Goal: Task Accomplishment & Management: Manage account settings

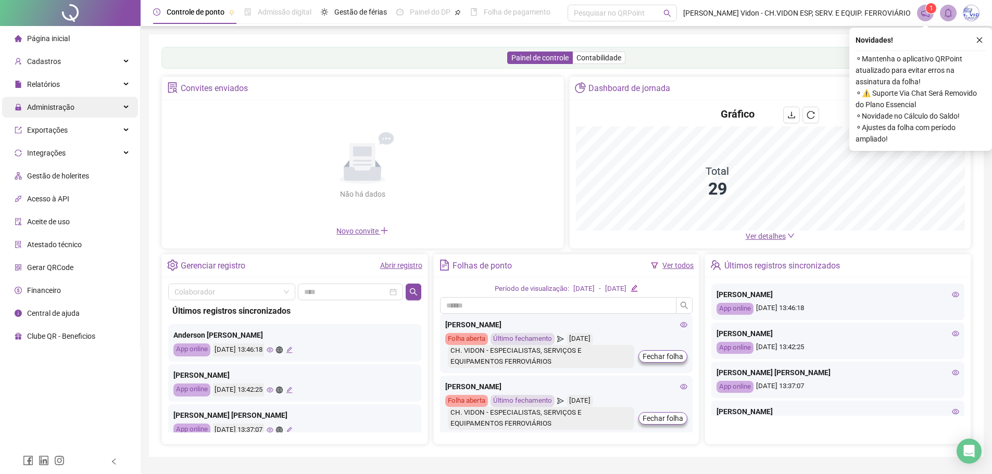
click at [64, 112] on span "Administração" at bounding box center [45, 107] width 60 height 21
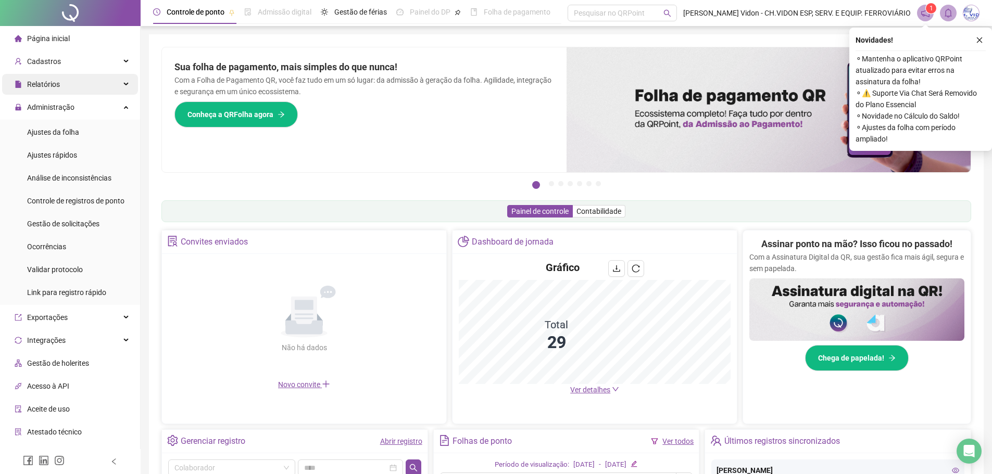
click at [70, 84] on div "Relatórios" at bounding box center [70, 84] width 136 height 21
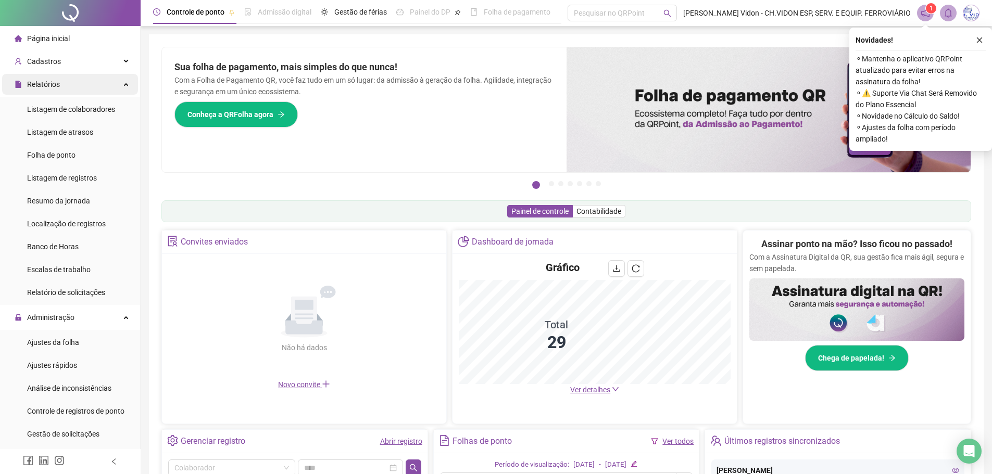
click at [56, 81] on span "Relatórios" at bounding box center [43, 84] width 33 height 8
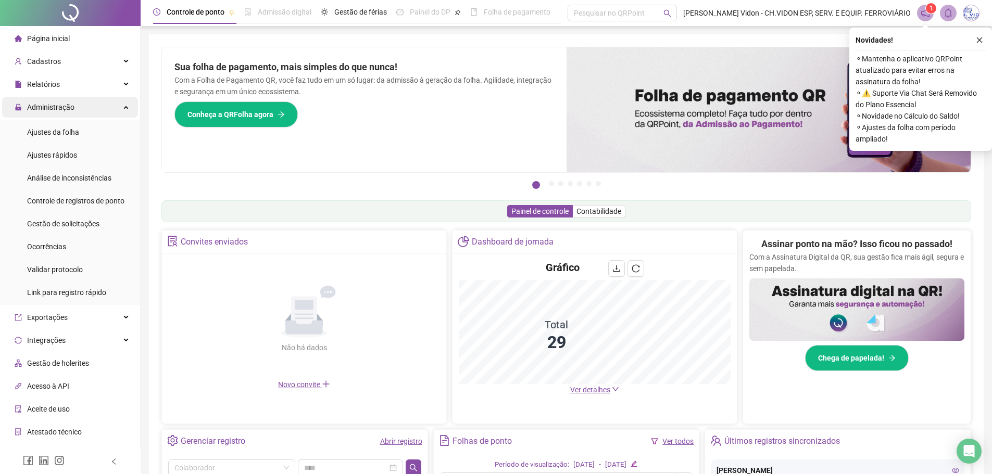
click at [60, 108] on span "Administração" at bounding box center [50, 107] width 47 height 8
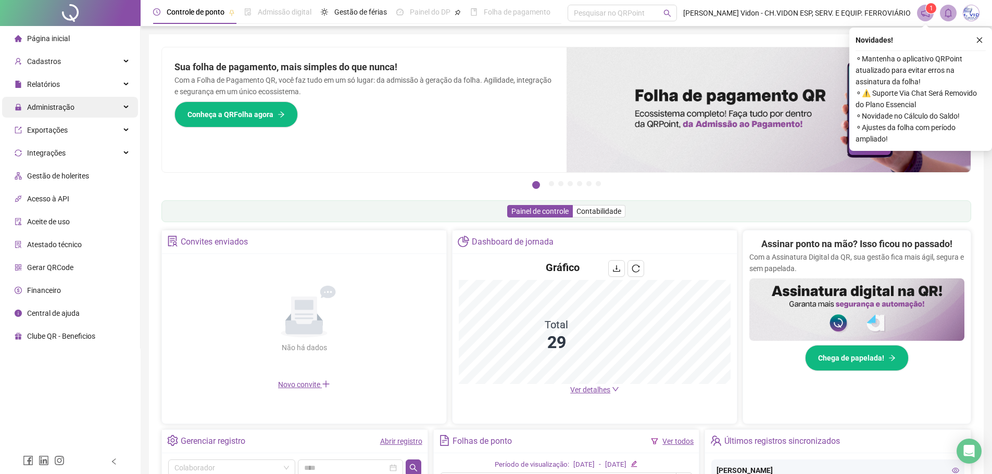
click at [62, 108] on span "Administração" at bounding box center [50, 107] width 47 height 8
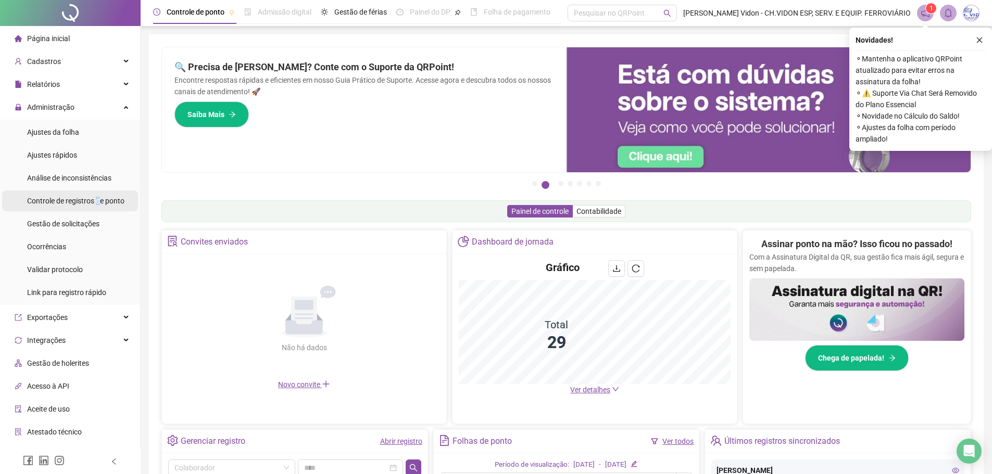
click at [99, 202] on span "Controle de registros de ponto" at bounding box center [75, 201] width 97 height 8
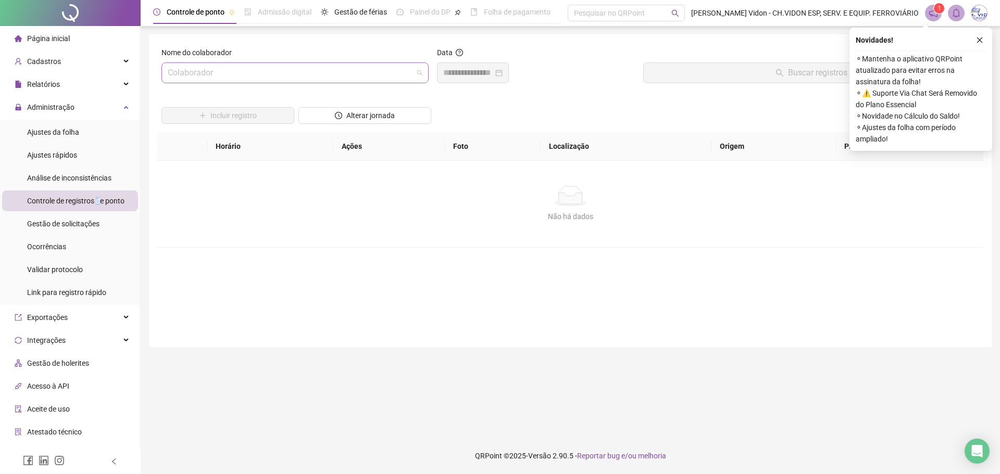
click at [421, 74] on span at bounding box center [295, 73] width 255 height 20
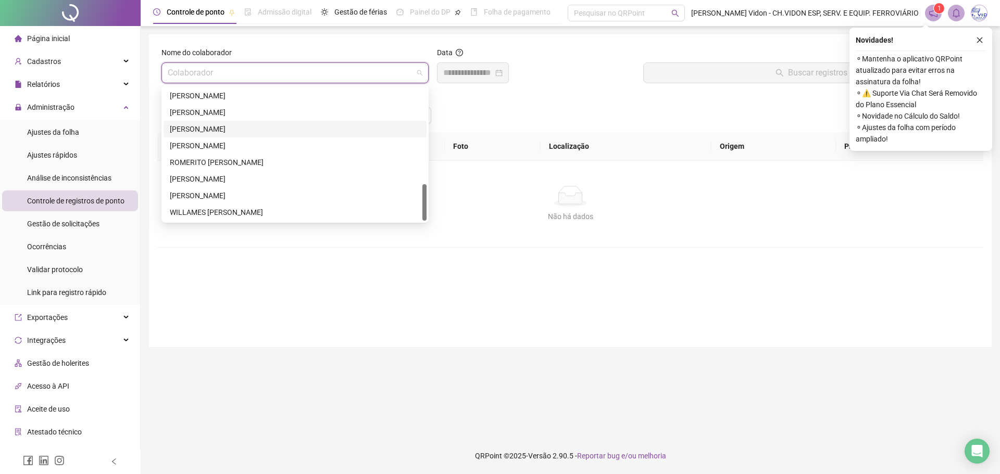
scroll to position [246, 0]
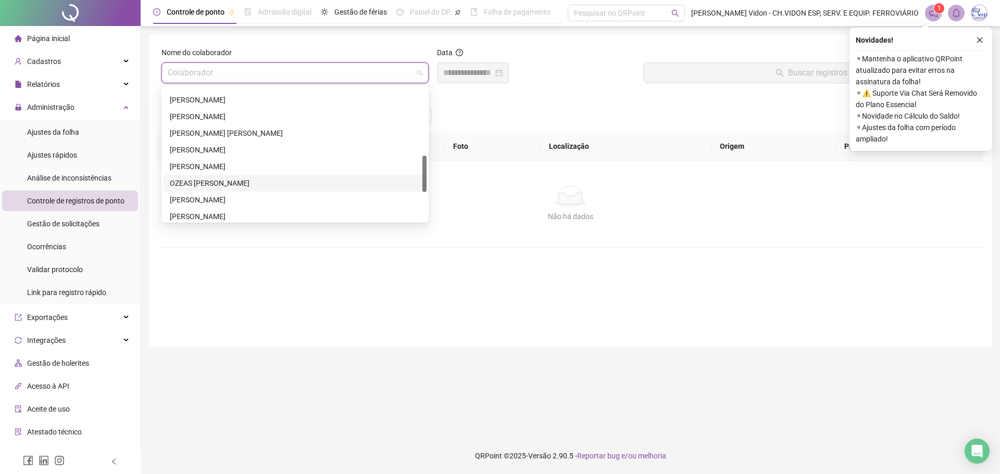
click at [220, 179] on div "OZEAS [PERSON_NAME]" at bounding box center [295, 183] width 250 height 11
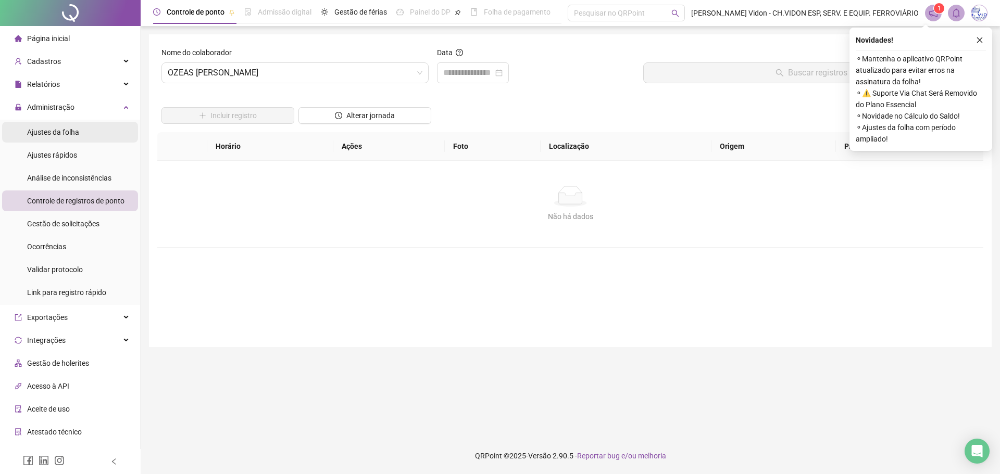
click at [83, 134] on li "Ajustes da folha" at bounding box center [70, 132] width 136 height 21
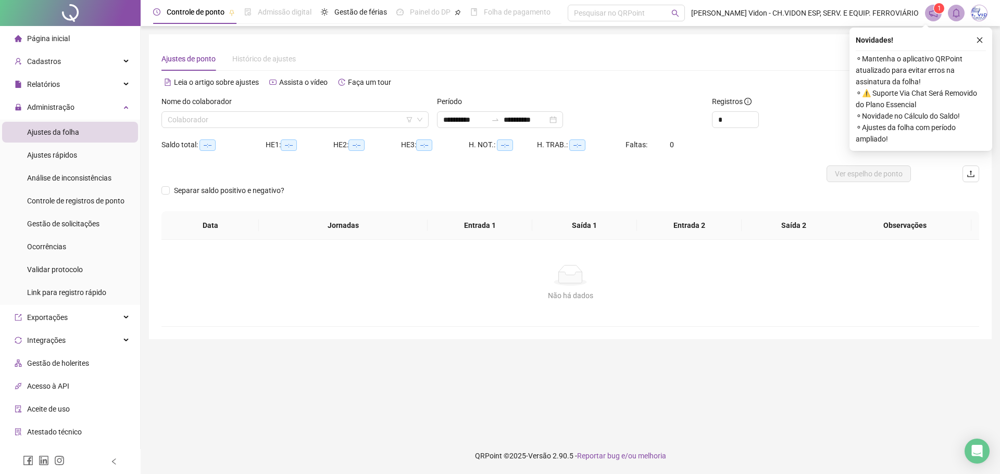
type input "**********"
click at [272, 122] on input "search" at bounding box center [290, 120] width 245 height 16
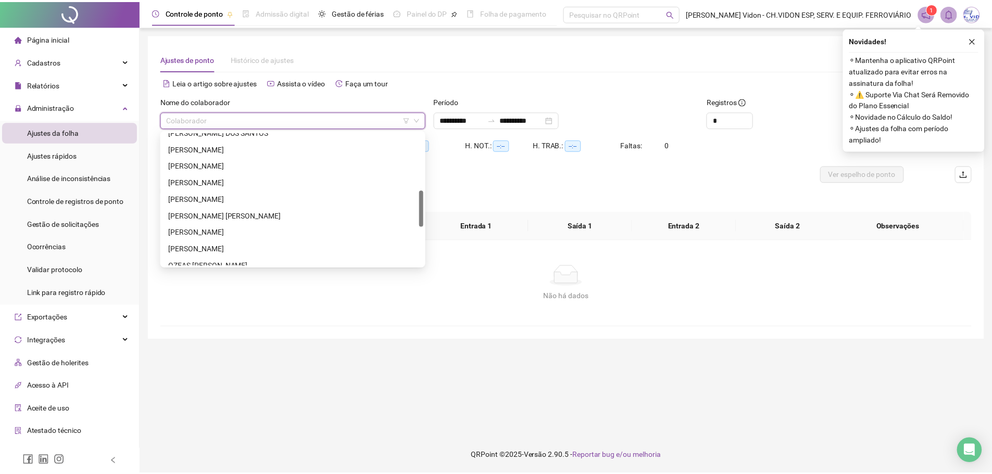
scroll to position [260, 0]
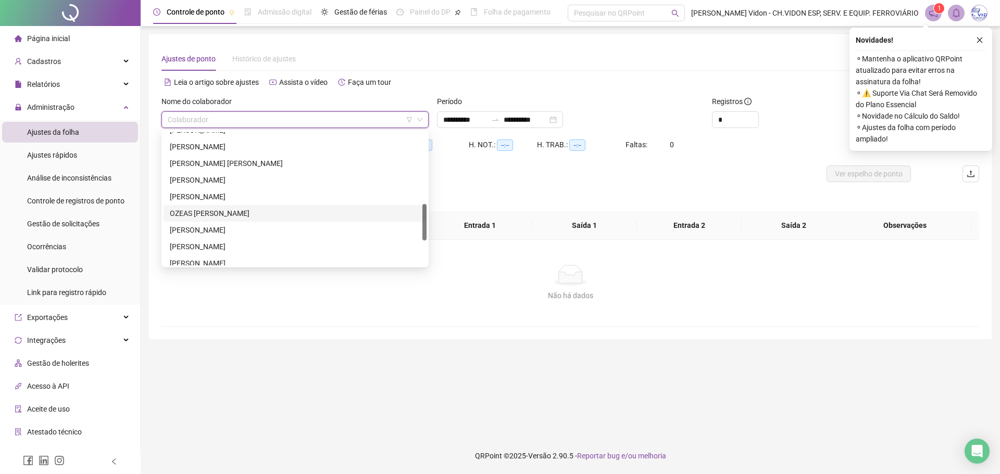
click at [215, 212] on div "OZEAS [PERSON_NAME]" at bounding box center [295, 213] width 250 height 11
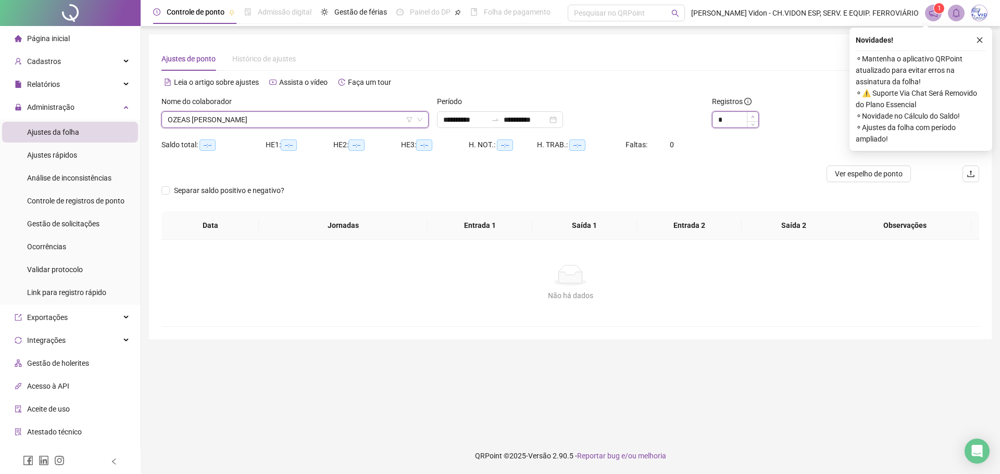
type input "*"
click at [752, 116] on icon "up" at bounding box center [752, 117] width 3 height 2
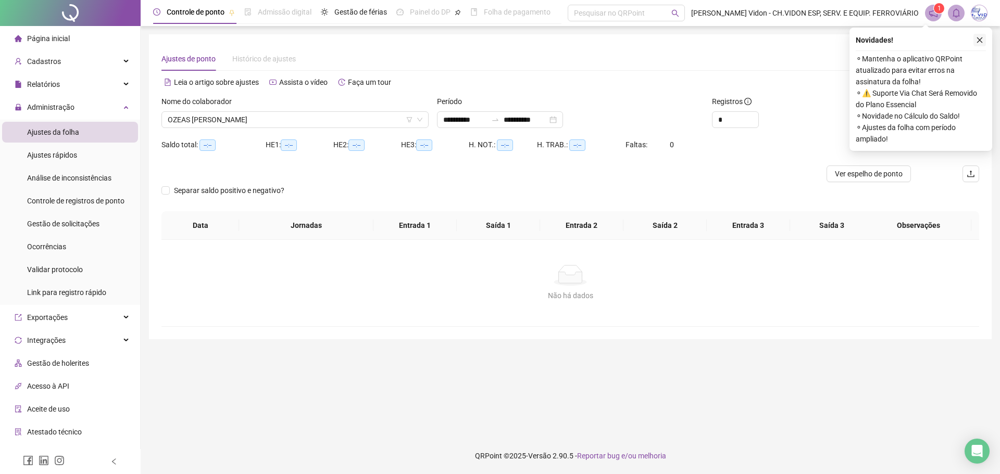
click at [976, 39] on icon "close" at bounding box center [979, 39] width 7 height 7
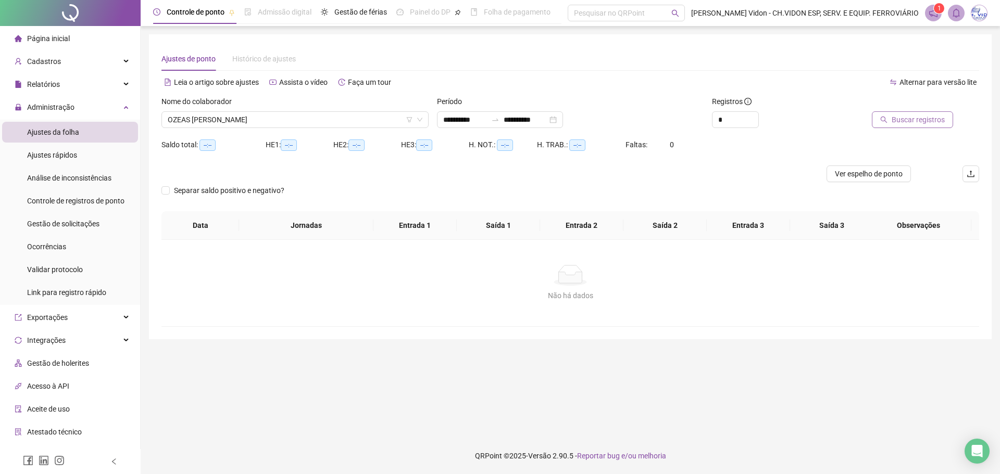
click at [905, 120] on span "Buscar registros" at bounding box center [917, 119] width 53 height 11
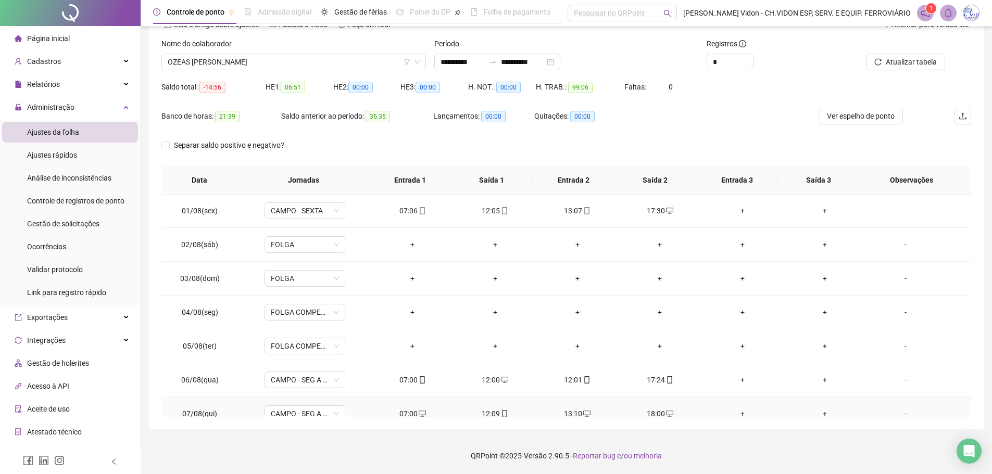
scroll to position [0, 0]
click at [857, 119] on span "Ver espelho de ponto" at bounding box center [861, 115] width 68 height 11
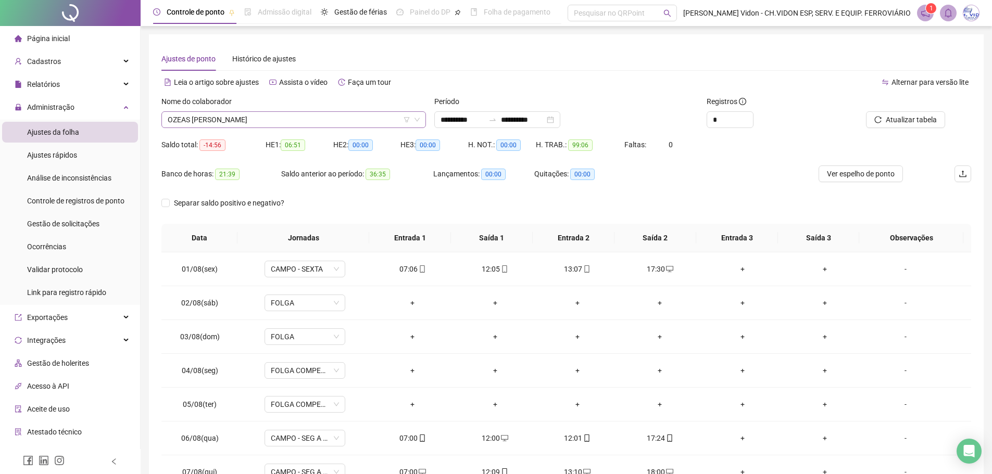
click at [417, 120] on icon "down" at bounding box center [417, 120] width 6 height 6
click at [418, 120] on icon "down" at bounding box center [416, 120] width 5 height 4
click at [347, 114] on span "OZEAS [PERSON_NAME]" at bounding box center [294, 120] width 252 height 16
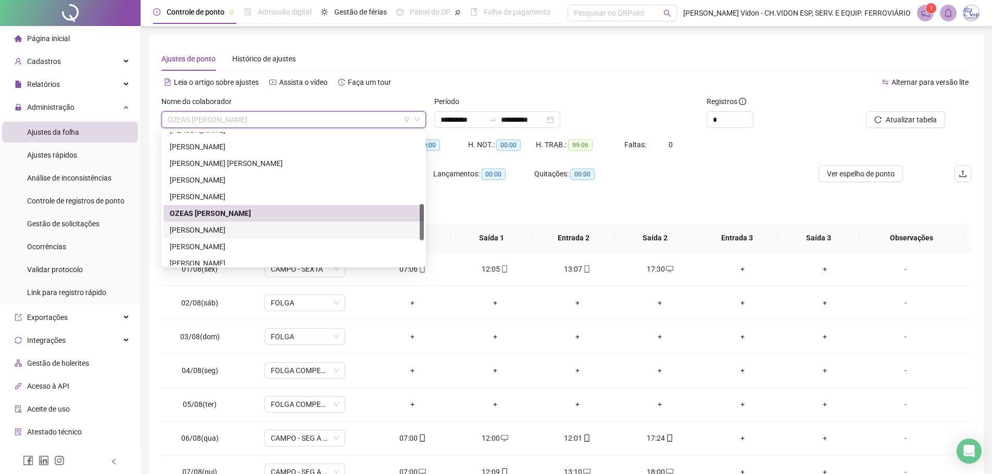
scroll to position [312, 0]
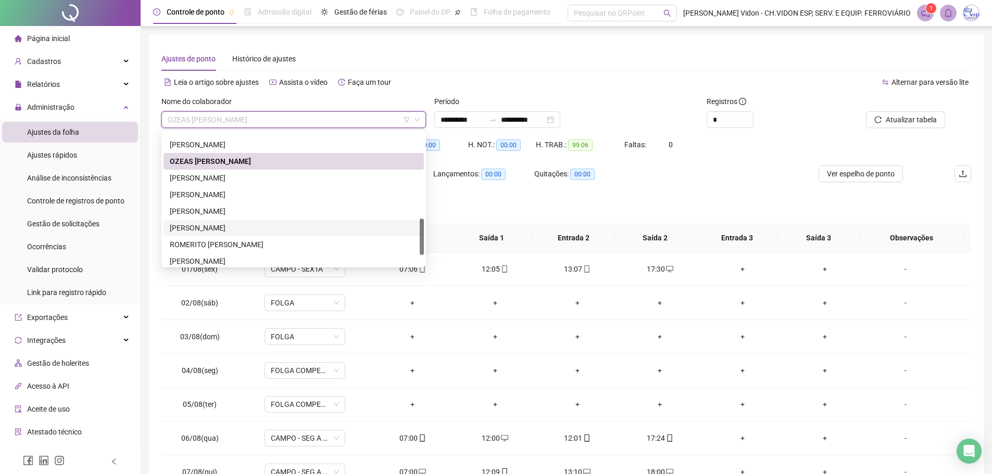
click at [218, 227] on div "[PERSON_NAME]" at bounding box center [294, 227] width 248 height 11
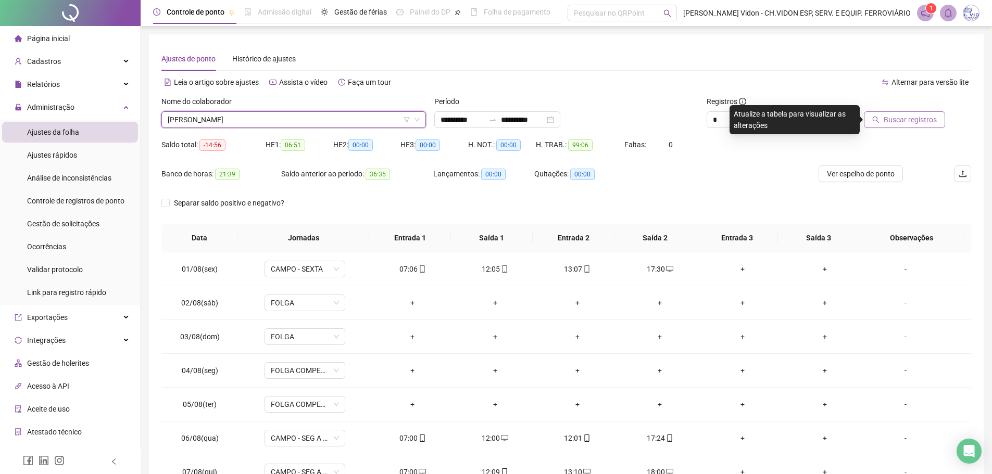
click at [891, 123] on span "Buscar registros" at bounding box center [909, 119] width 53 height 11
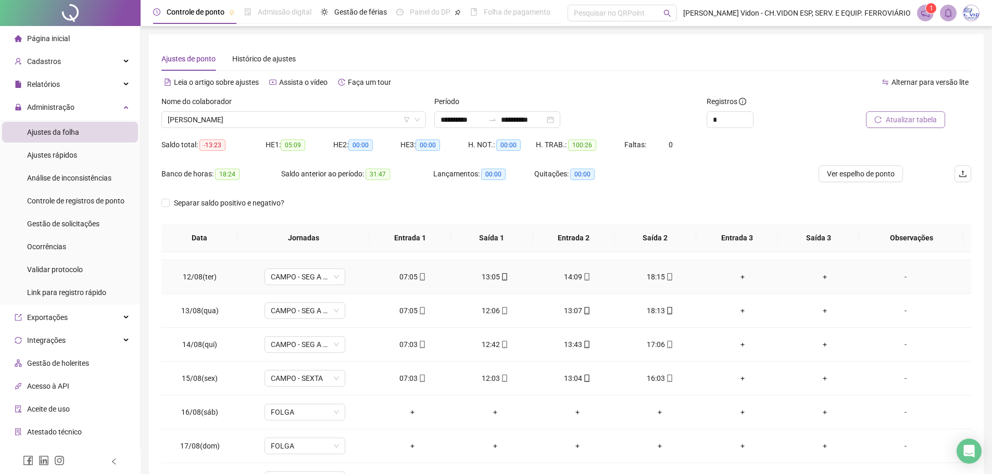
scroll to position [421, 0]
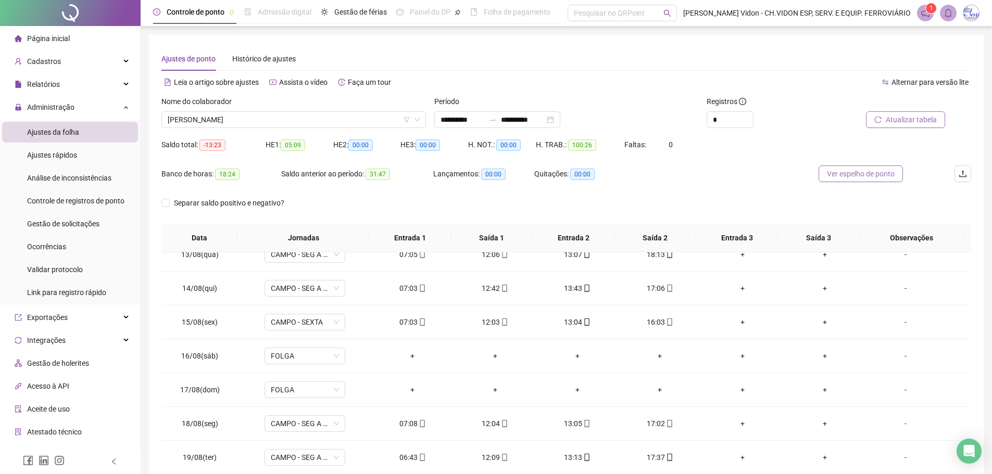
click at [849, 173] on span "Ver espelho de ponto" at bounding box center [861, 173] width 68 height 11
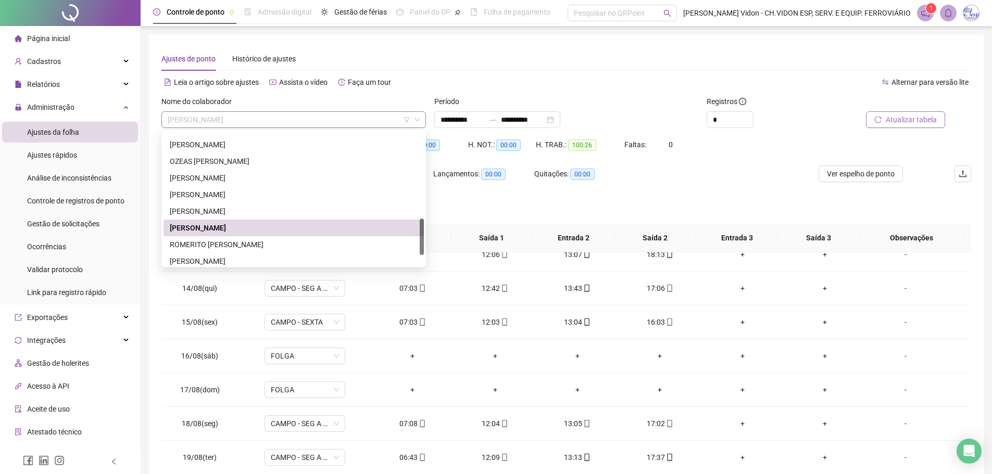
click at [375, 120] on span "[PERSON_NAME]" at bounding box center [294, 120] width 252 height 16
click at [198, 245] on div "ROMERITO [PERSON_NAME]" at bounding box center [294, 244] width 248 height 11
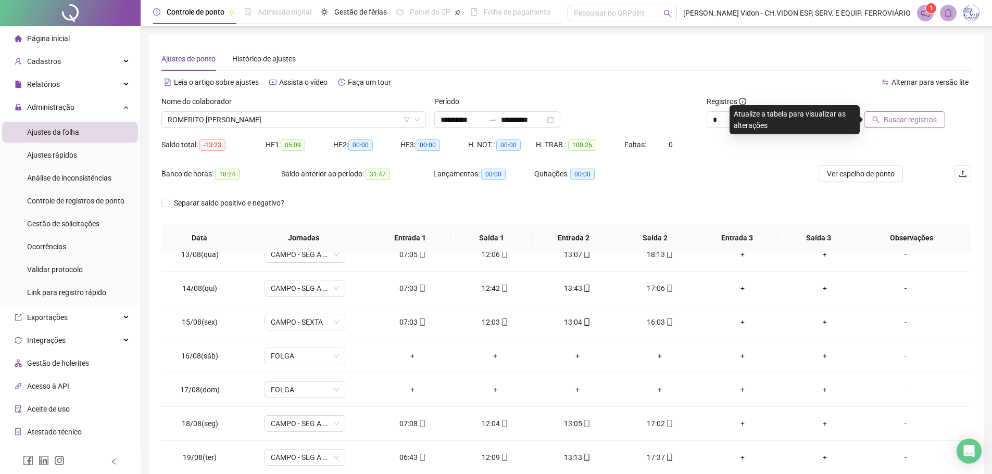
click at [897, 120] on span "Buscar registros" at bounding box center [909, 119] width 53 height 11
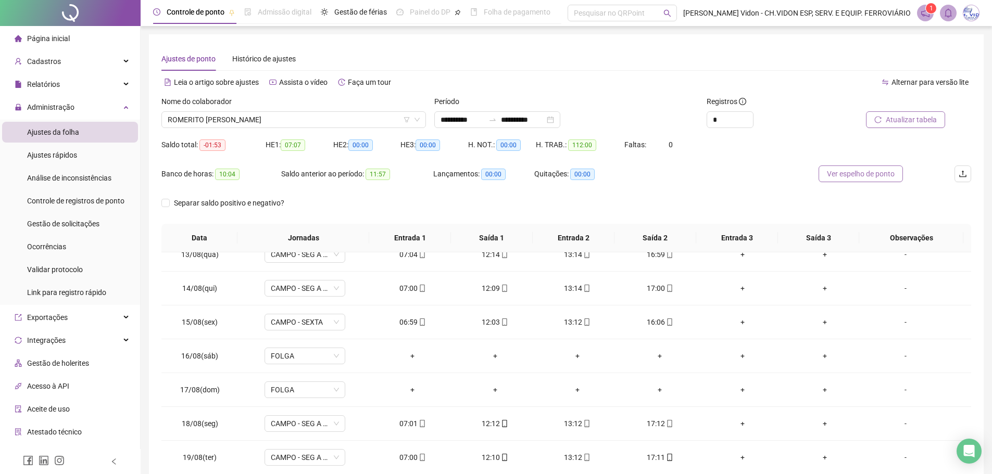
click at [848, 175] on span "Ver espelho de ponto" at bounding box center [861, 173] width 68 height 11
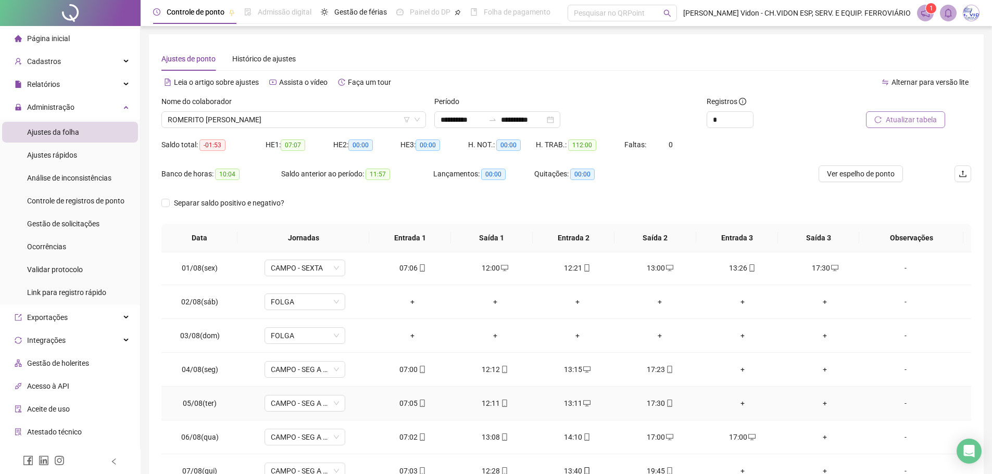
scroll to position [0, 0]
click at [501, 269] on icon "desktop" at bounding box center [504, 268] width 7 height 7
type input "**********"
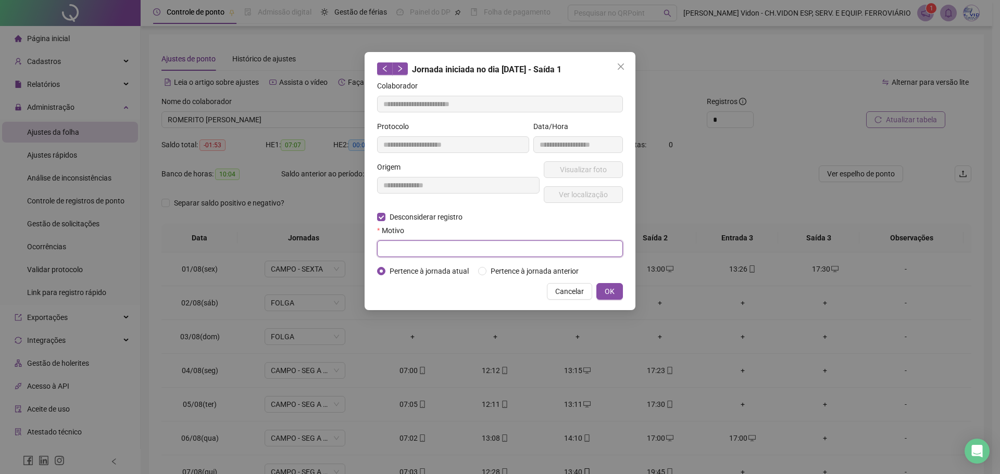
click at [410, 250] on input "text" at bounding box center [500, 249] width 246 height 17
type input "**********"
click at [611, 292] on span "OK" at bounding box center [609, 291] width 10 height 11
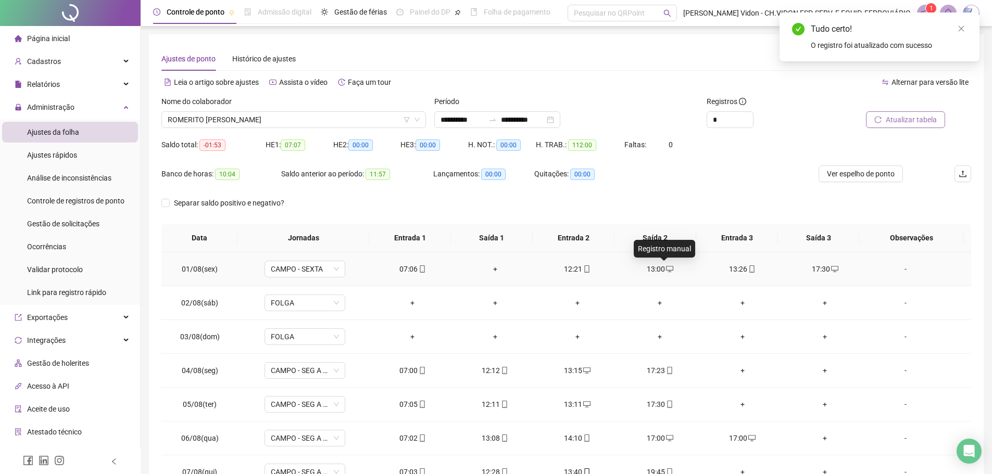
click at [666, 269] on icon "desktop" at bounding box center [669, 268] width 7 height 7
type input "**********"
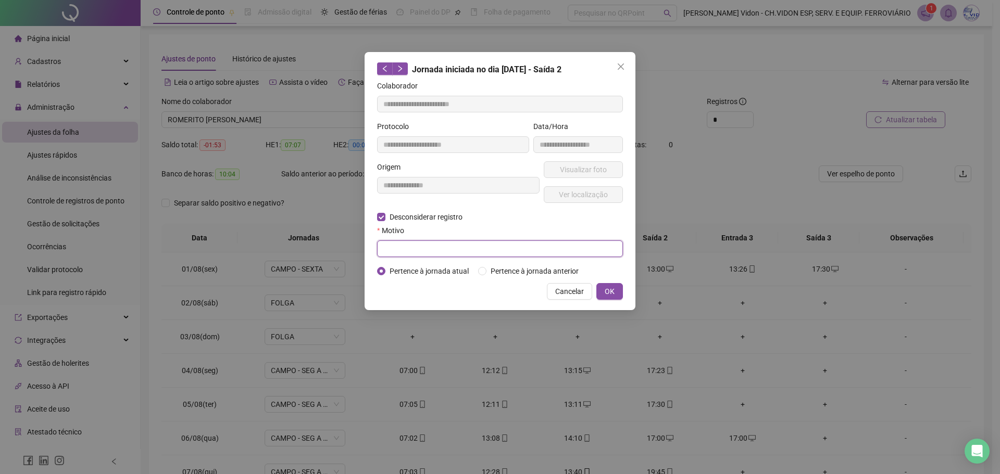
click at [406, 242] on input "text" at bounding box center [500, 249] width 246 height 17
type input "**********"
click at [615, 290] on button "OK" at bounding box center [609, 291] width 27 height 17
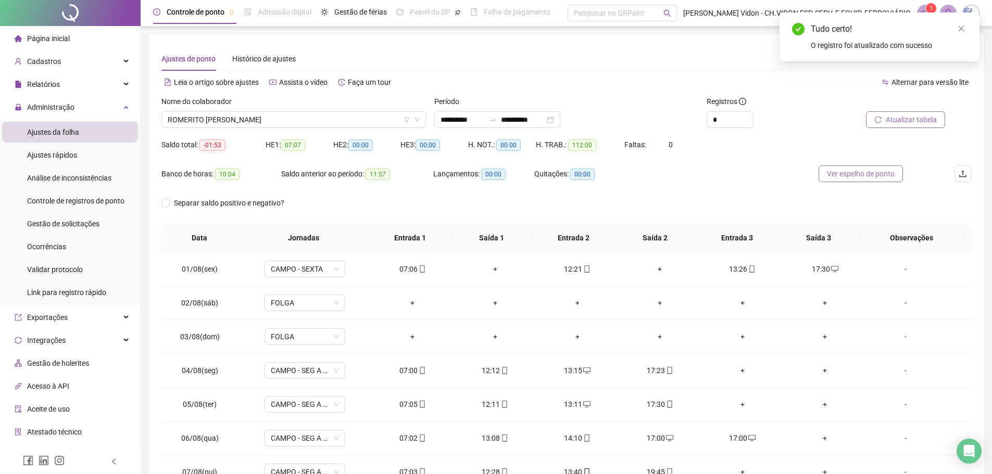
click at [849, 176] on span "Ver espelho de ponto" at bounding box center [861, 173] width 68 height 11
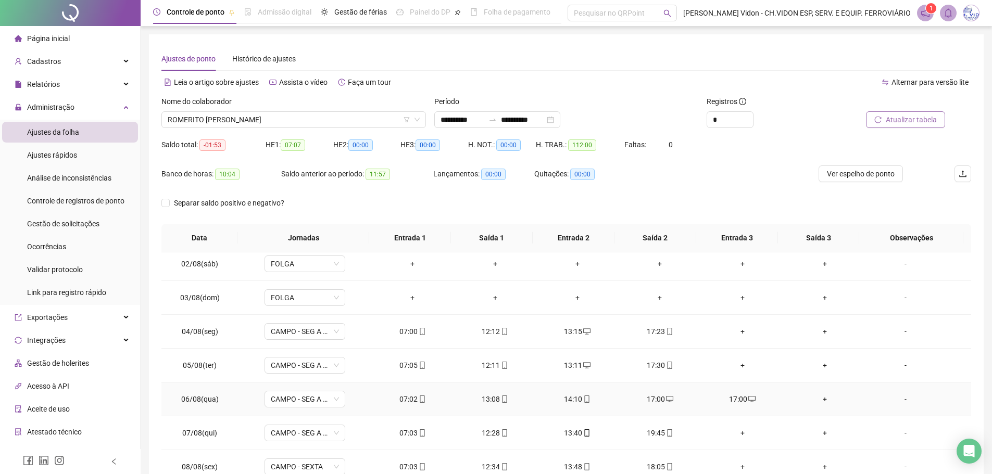
scroll to position [104, 0]
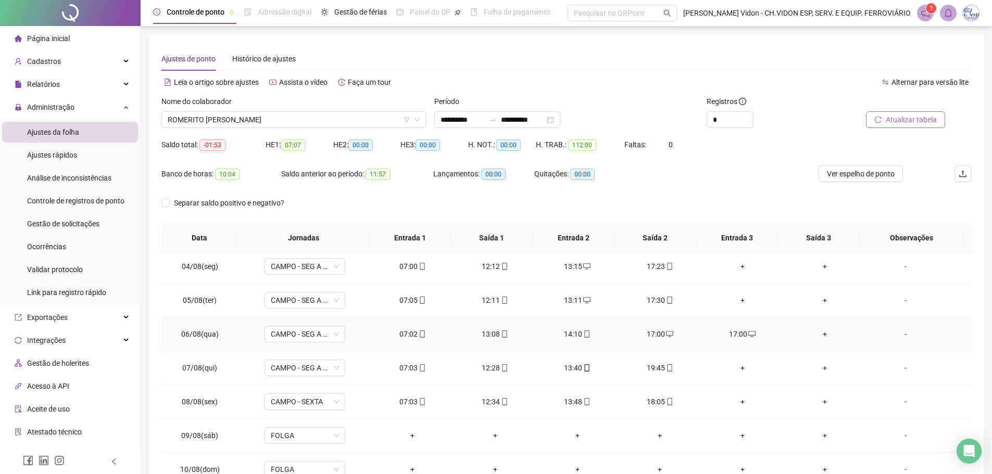
click at [737, 336] on div "17:00" at bounding box center [743, 333] width 66 height 11
type input "**********"
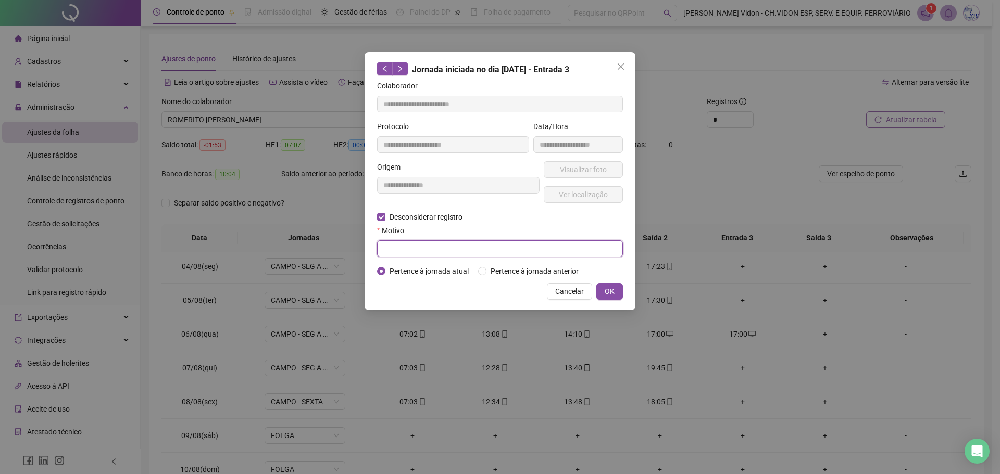
click at [454, 251] on input "text" at bounding box center [500, 249] width 246 height 17
type input "**********"
click at [610, 292] on span "OK" at bounding box center [609, 291] width 10 height 11
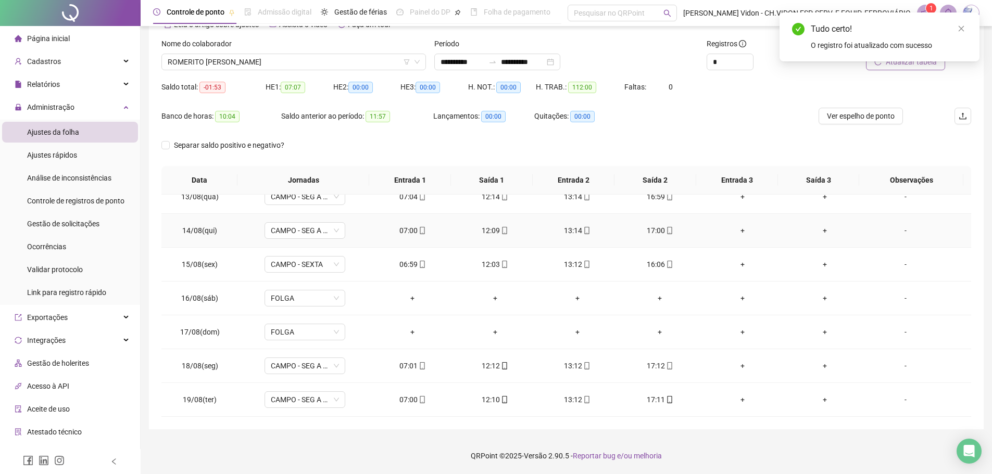
scroll to position [0, 0]
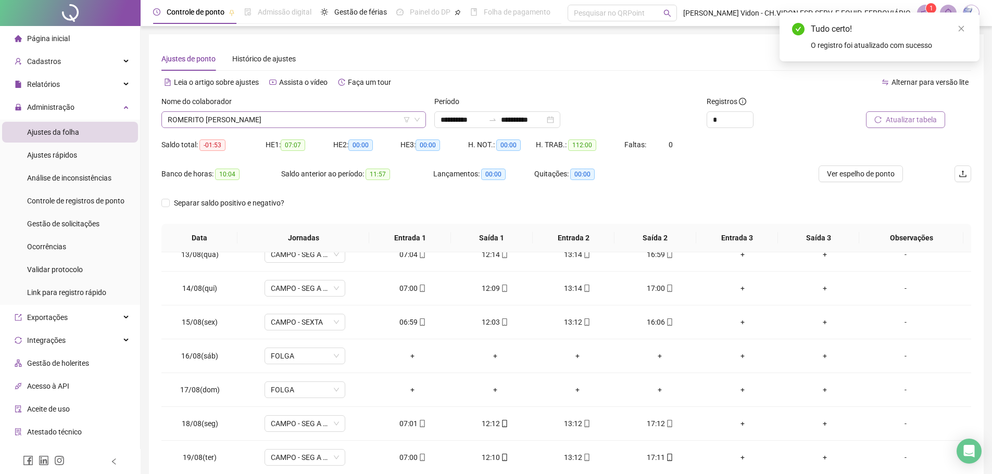
click at [419, 120] on icon "down" at bounding box center [417, 120] width 6 height 6
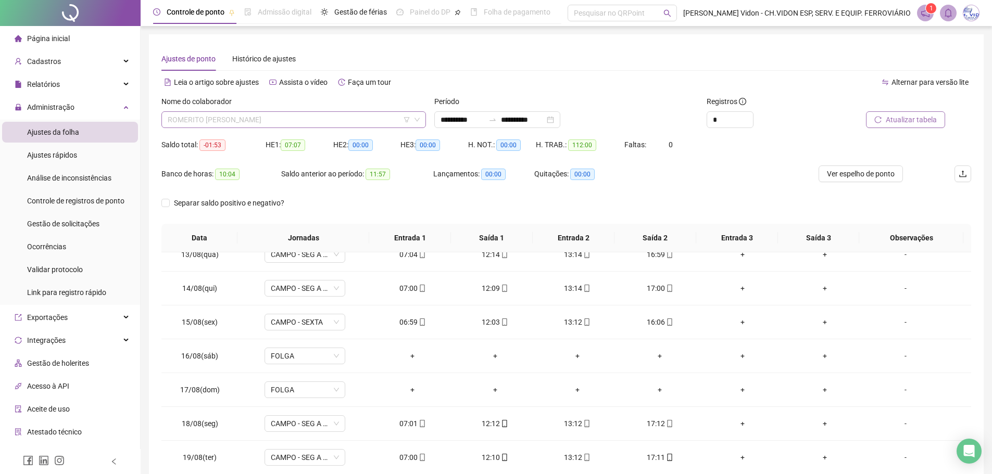
click at [287, 123] on span "ROMERITO [PERSON_NAME]" at bounding box center [294, 120] width 252 height 16
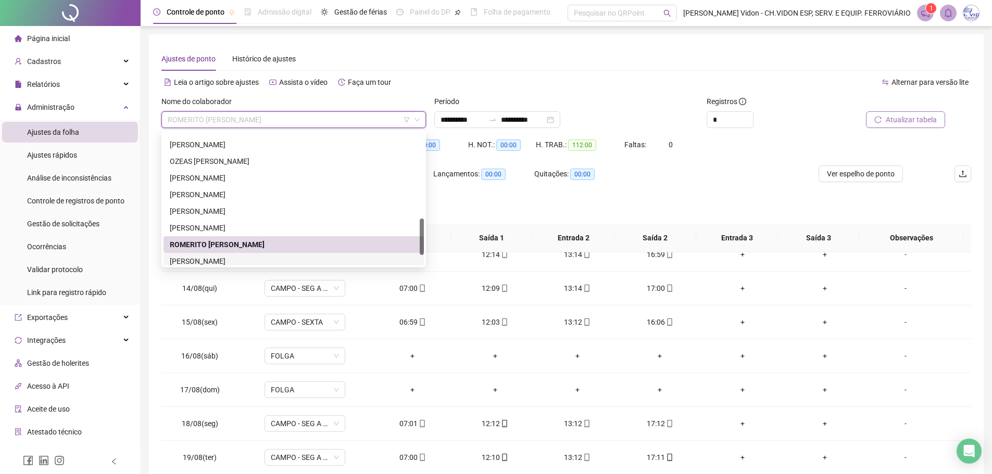
click at [251, 262] on div "[PERSON_NAME]" at bounding box center [294, 261] width 248 height 11
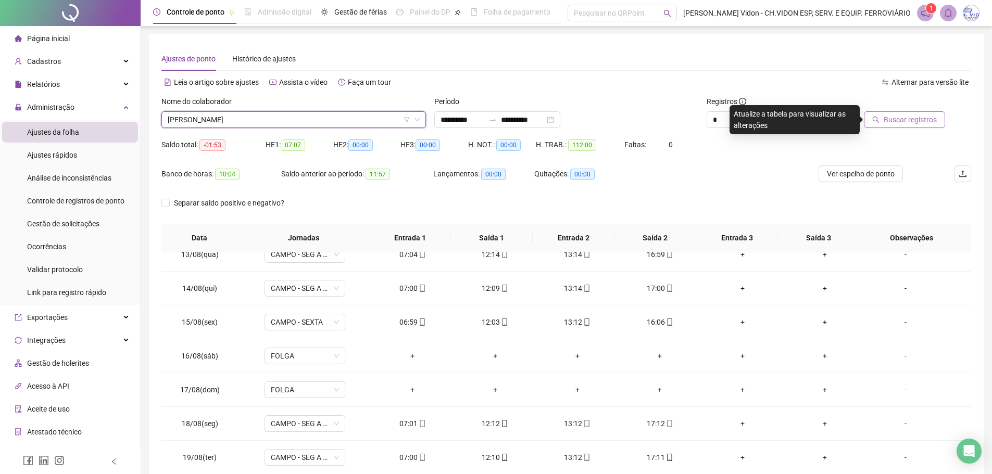
click at [904, 121] on span "Buscar registros" at bounding box center [909, 119] width 53 height 11
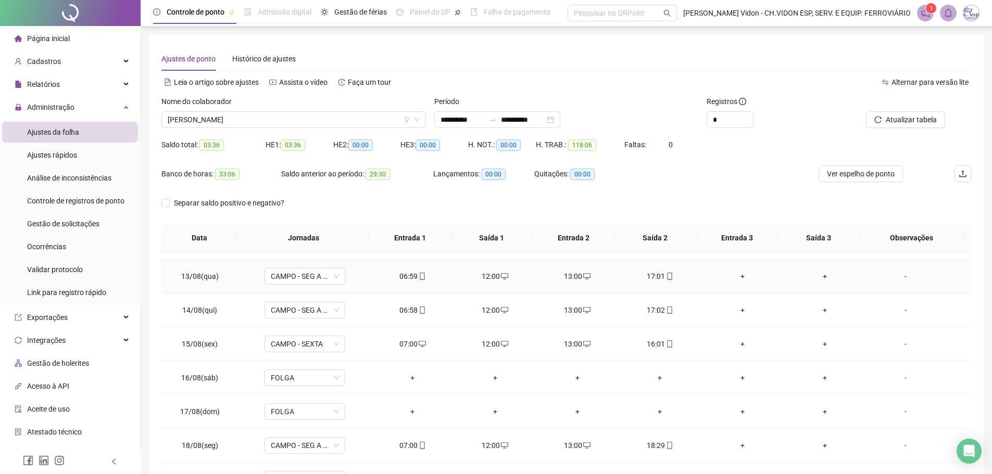
scroll to position [421, 0]
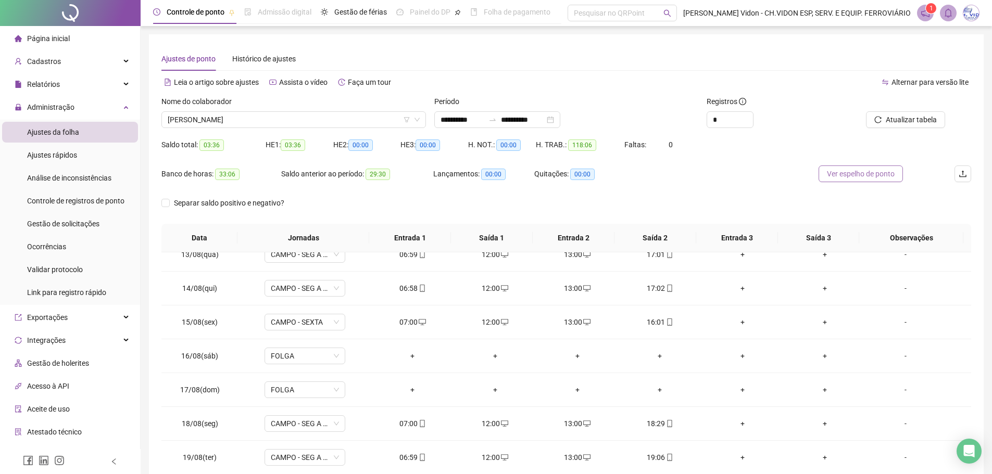
click at [855, 176] on span "Ver espelho de ponto" at bounding box center [861, 173] width 68 height 11
click at [419, 121] on icon "down" at bounding box center [417, 120] width 6 height 6
click at [319, 119] on span "[PERSON_NAME]" at bounding box center [294, 120] width 252 height 16
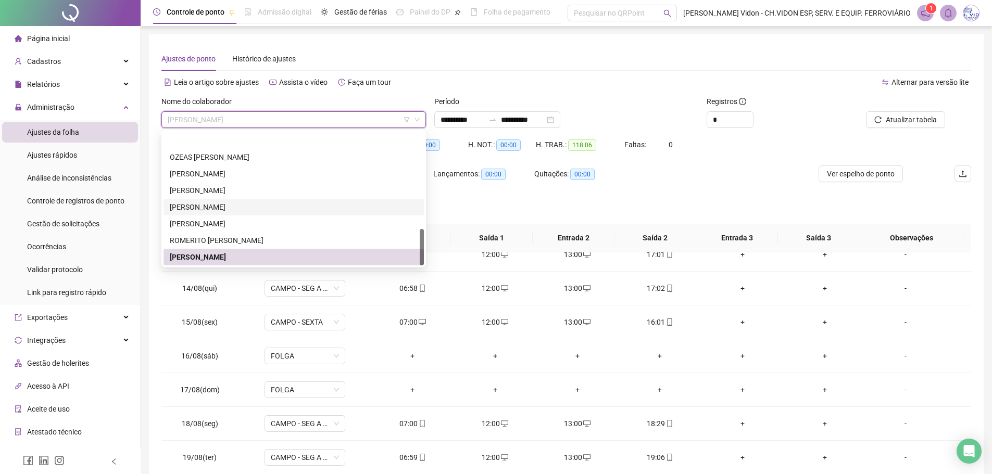
scroll to position [350, 0]
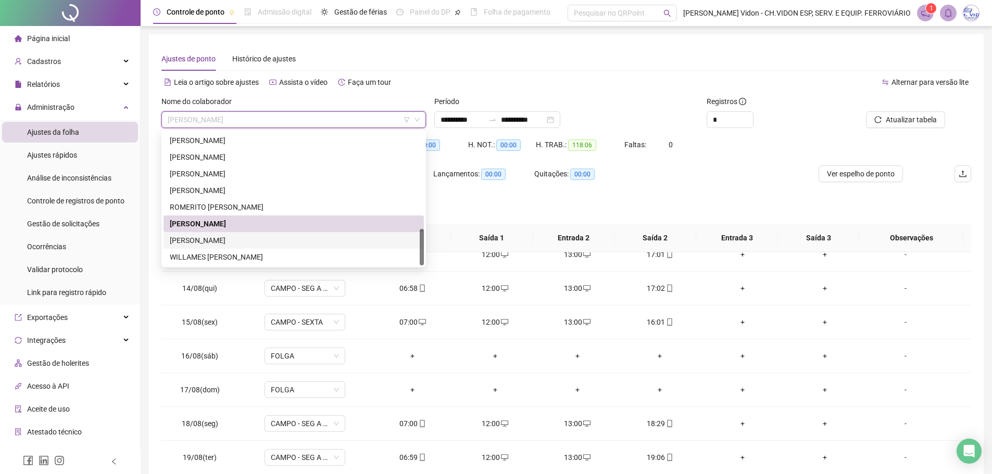
click at [233, 242] on div "[PERSON_NAME]" at bounding box center [294, 240] width 248 height 11
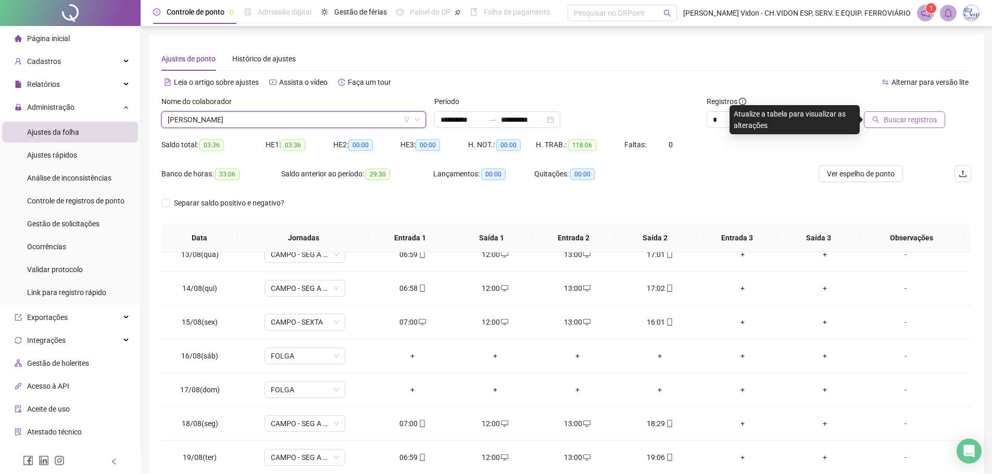
click at [919, 118] on span "Buscar registros" at bounding box center [909, 119] width 53 height 11
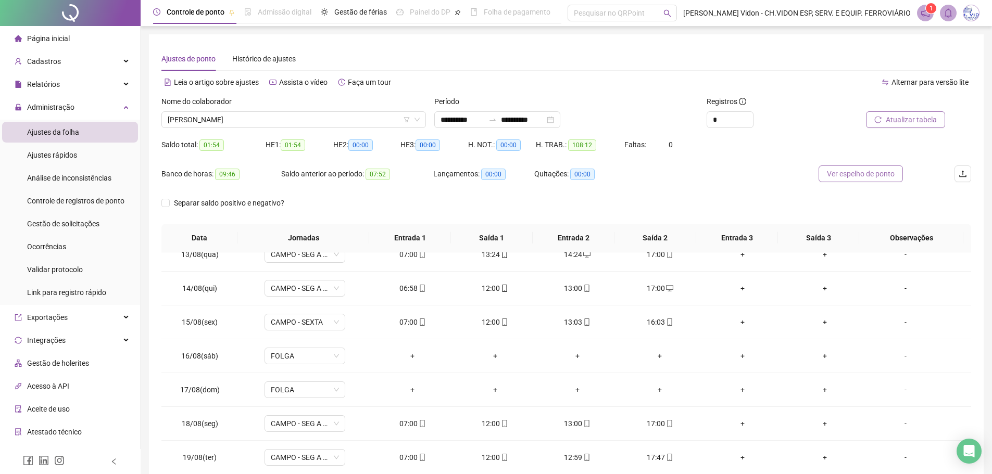
click at [870, 170] on span "Ver espelho de ponto" at bounding box center [861, 173] width 68 height 11
click at [364, 115] on span "[PERSON_NAME]" at bounding box center [294, 120] width 252 height 16
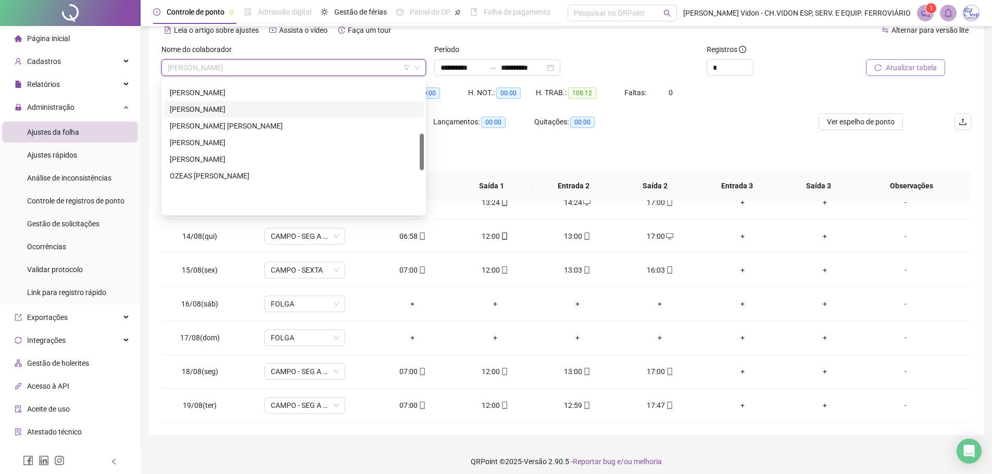
scroll to position [194, 0]
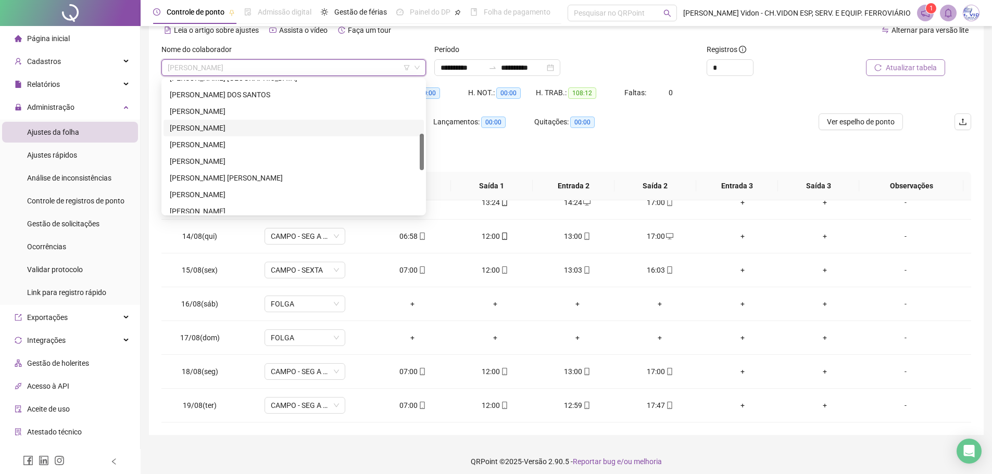
click at [219, 131] on div "[PERSON_NAME]" at bounding box center [294, 127] width 248 height 11
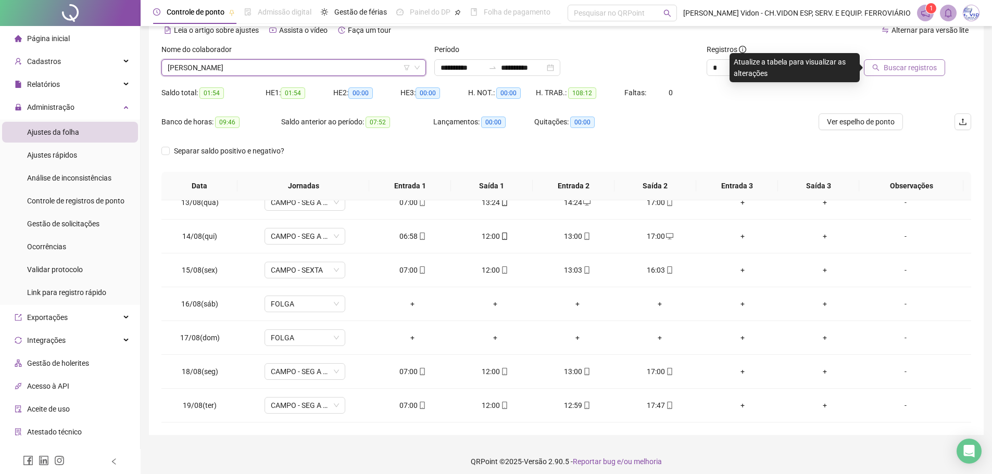
click at [883, 69] on button "Buscar registros" at bounding box center [904, 67] width 81 height 17
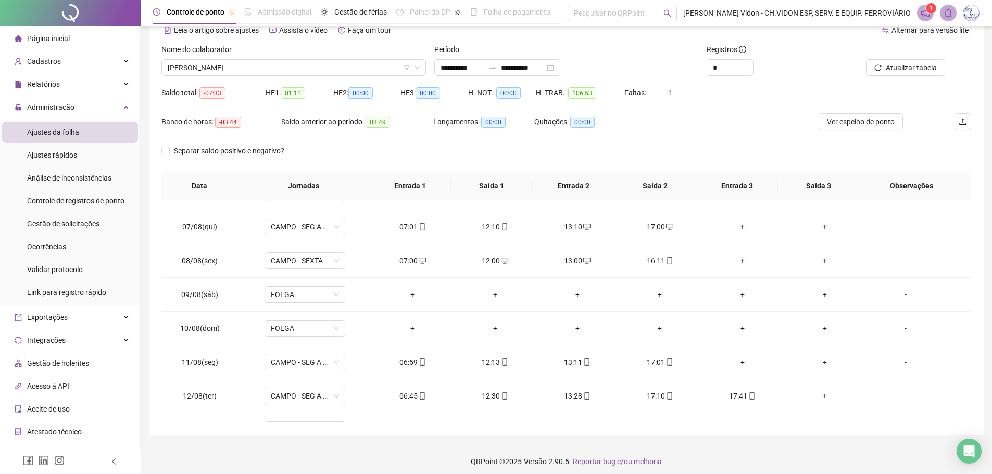
scroll to position [260, 0]
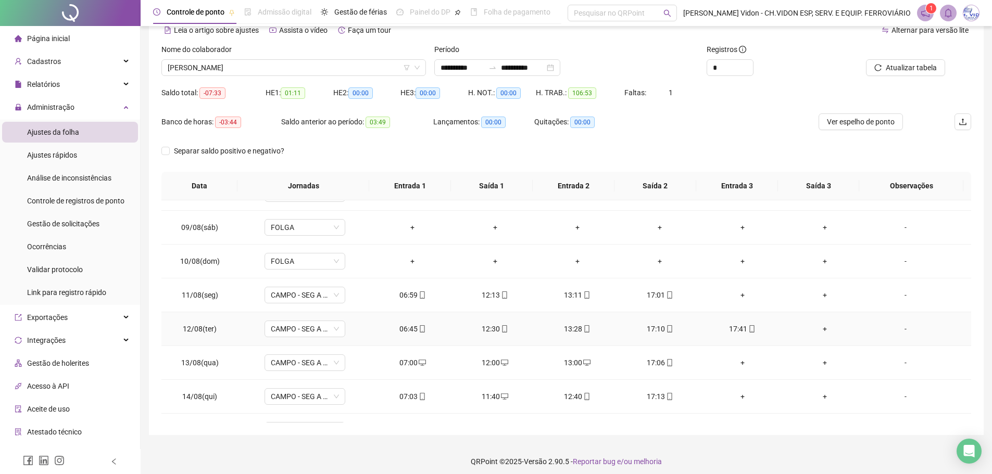
click at [651, 332] on div "17:10" at bounding box center [660, 328] width 66 height 11
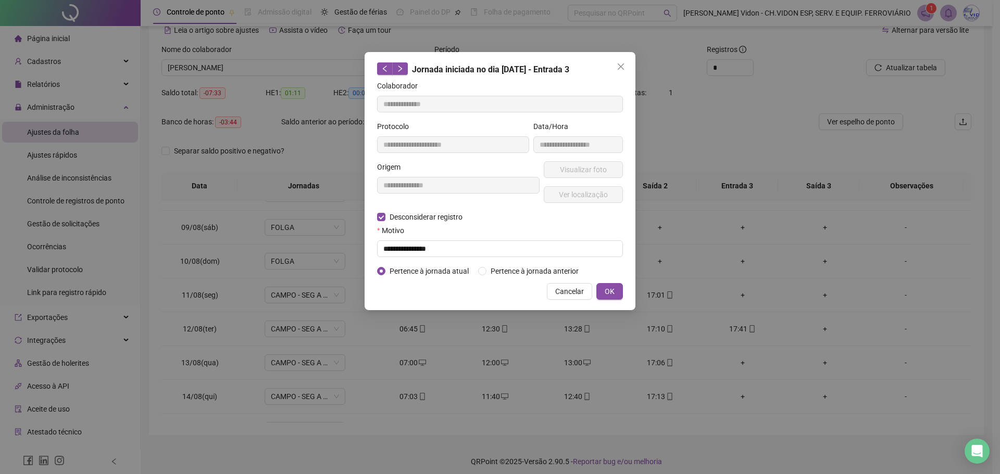
type input "**********"
click at [430, 248] on input "text" at bounding box center [500, 249] width 246 height 17
type input "**********"
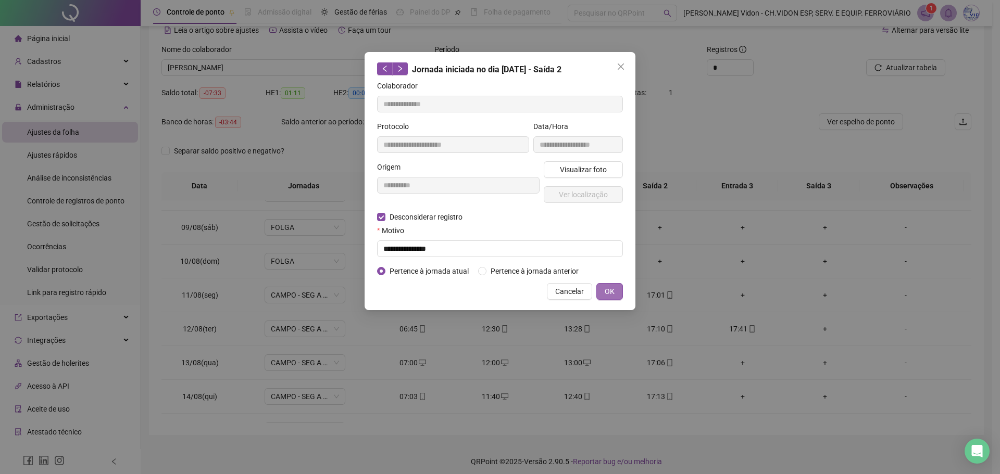
click at [613, 290] on span "OK" at bounding box center [609, 291] width 10 height 11
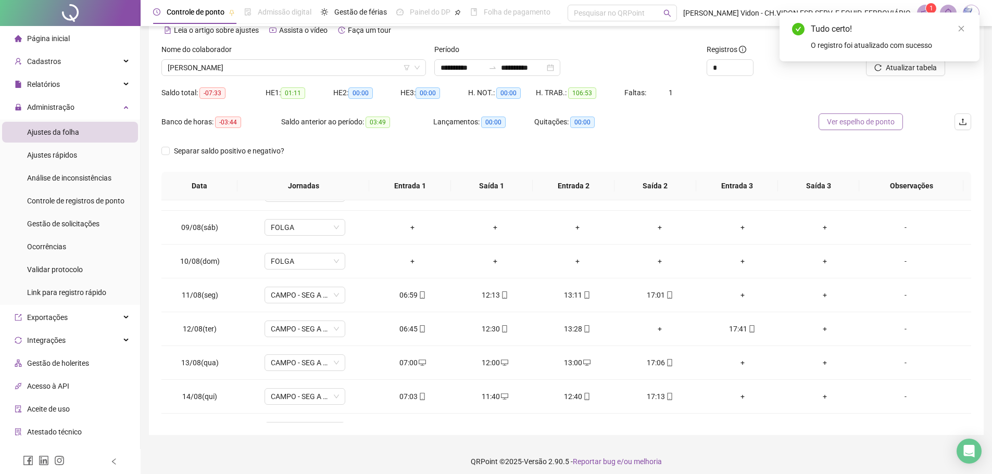
click at [869, 118] on span "Ver espelho de ponto" at bounding box center [861, 121] width 68 height 11
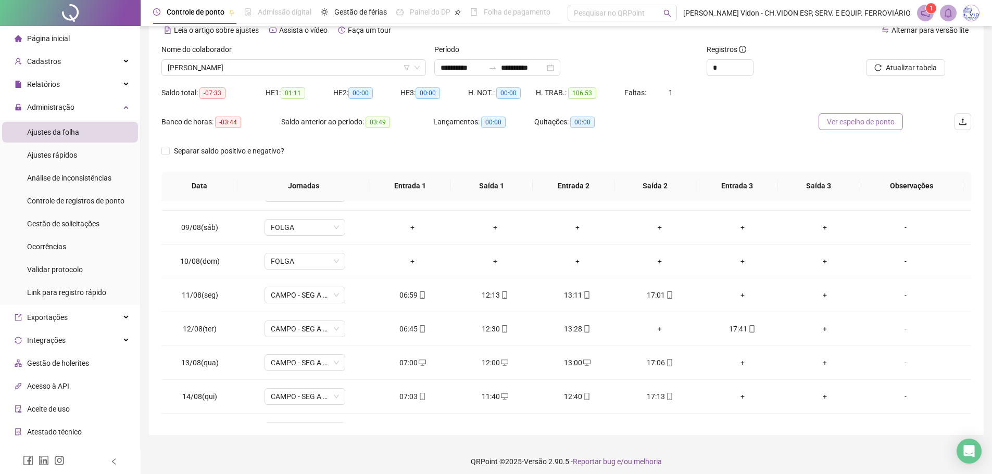
click at [854, 115] on button "Ver espelho de ponto" at bounding box center [860, 121] width 84 height 17
click at [412, 67] on span "[PERSON_NAME]" at bounding box center [294, 68] width 252 height 16
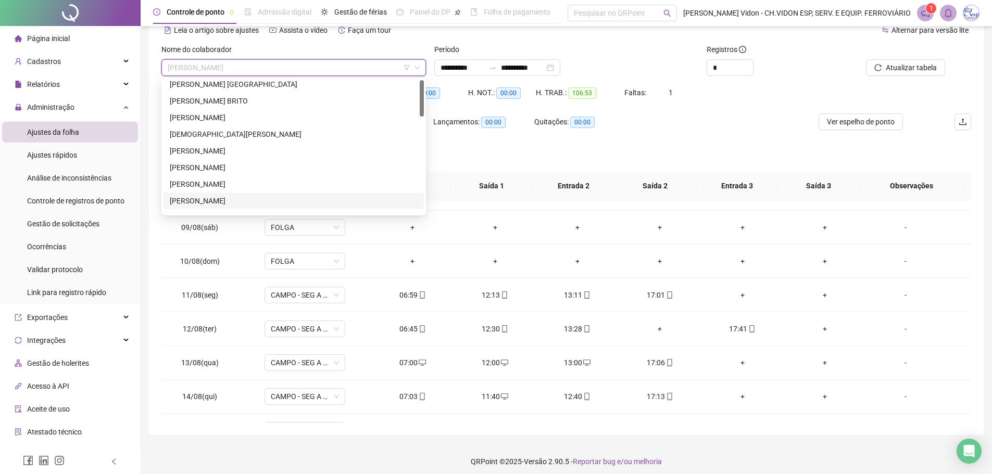
scroll to position [0, 0]
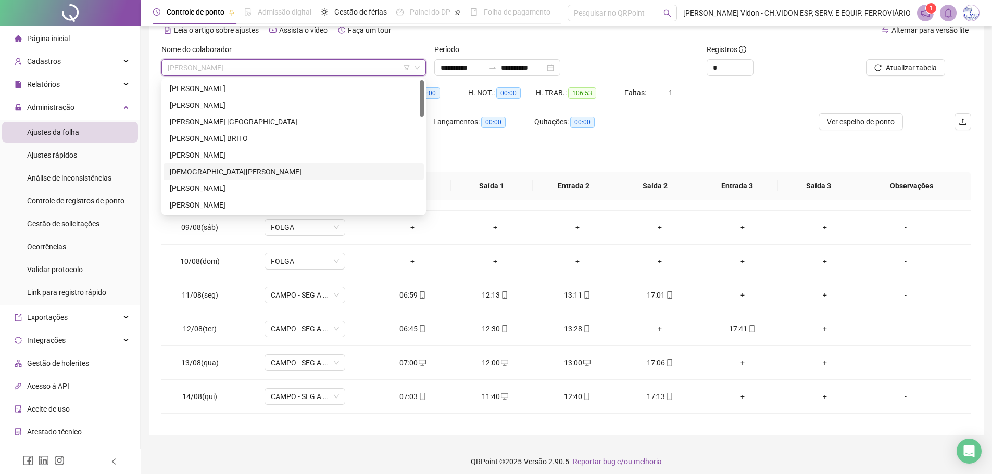
click at [234, 174] on div "[DEMOGRAPHIC_DATA][PERSON_NAME]" at bounding box center [294, 171] width 248 height 11
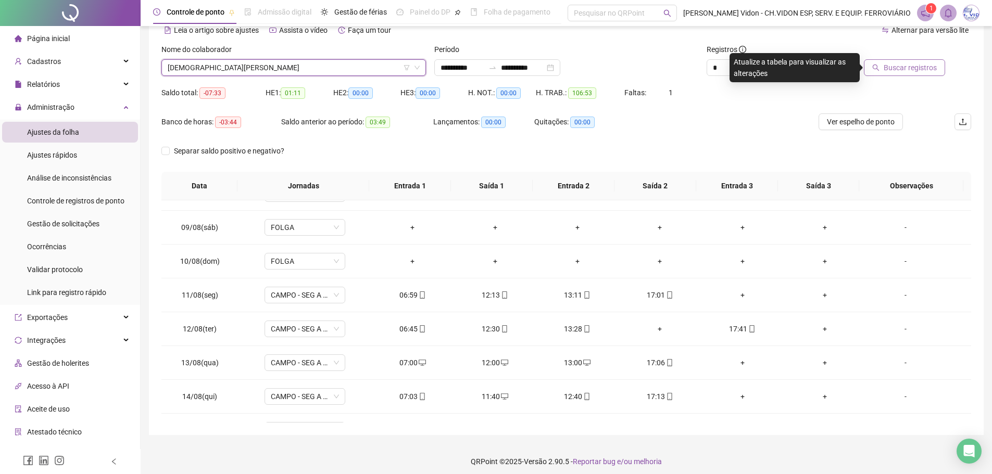
click at [915, 71] on span "Buscar registros" at bounding box center [909, 67] width 53 height 11
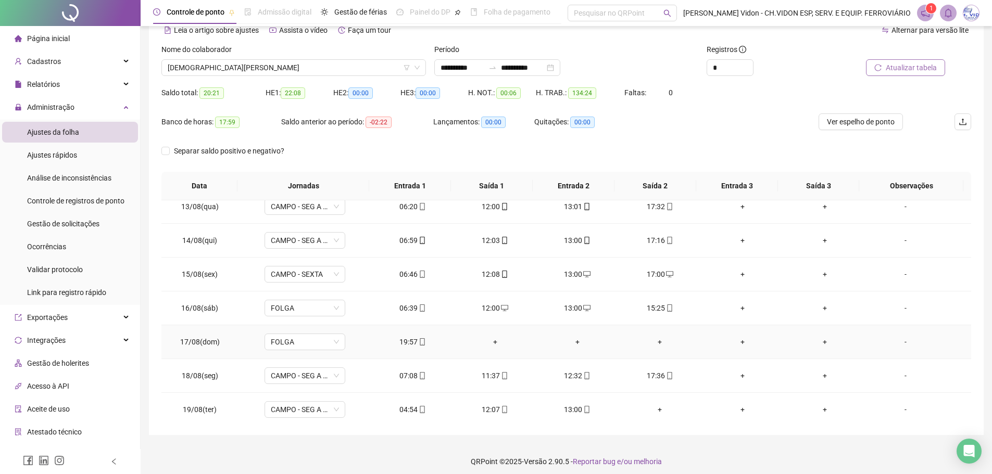
scroll to position [421, 0]
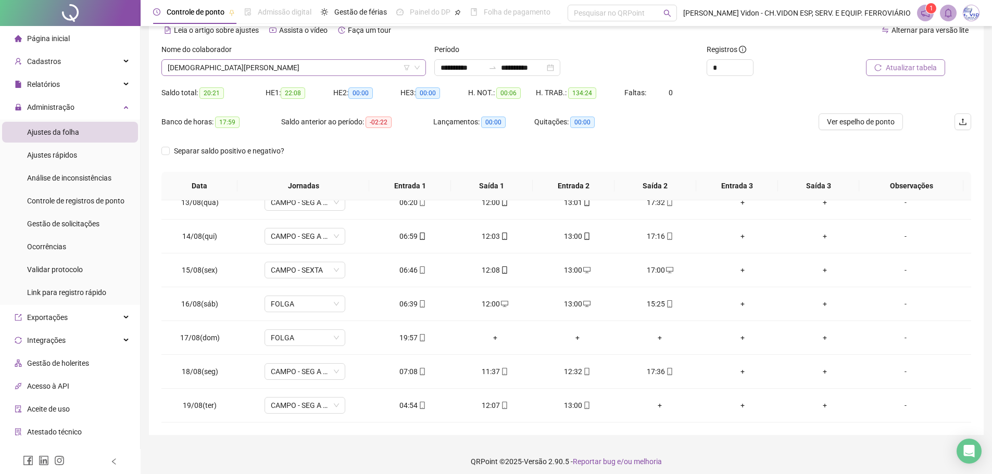
click at [418, 66] on icon "down" at bounding box center [417, 68] width 6 height 6
click at [372, 72] on span "[DEMOGRAPHIC_DATA][PERSON_NAME]" at bounding box center [294, 68] width 252 height 16
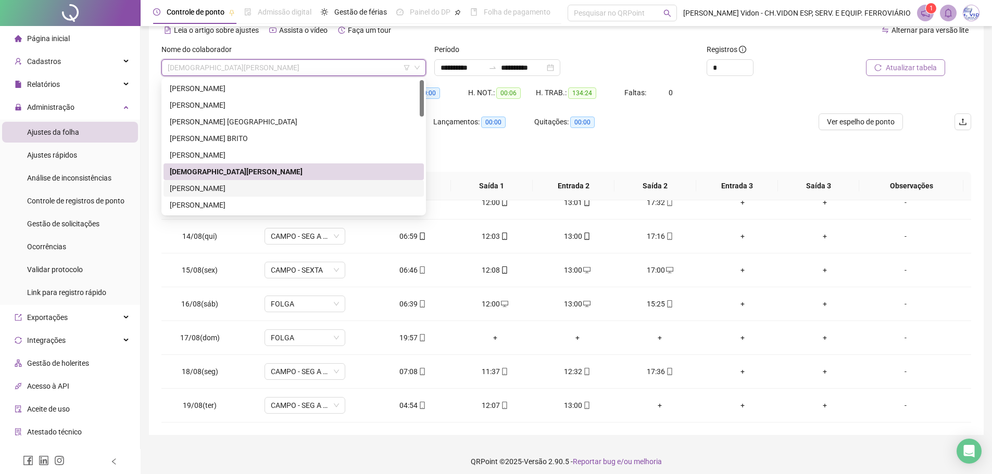
scroll to position [0, 0]
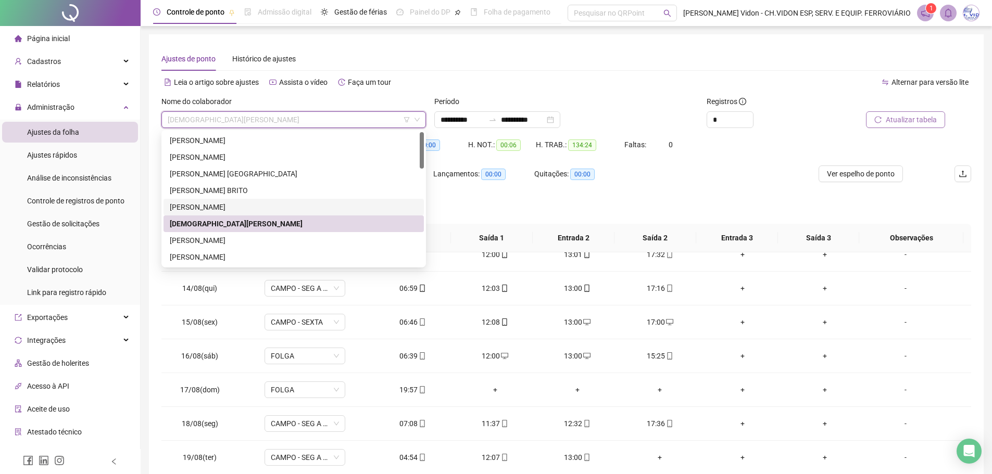
click at [271, 209] on div "[PERSON_NAME]" at bounding box center [294, 206] width 248 height 11
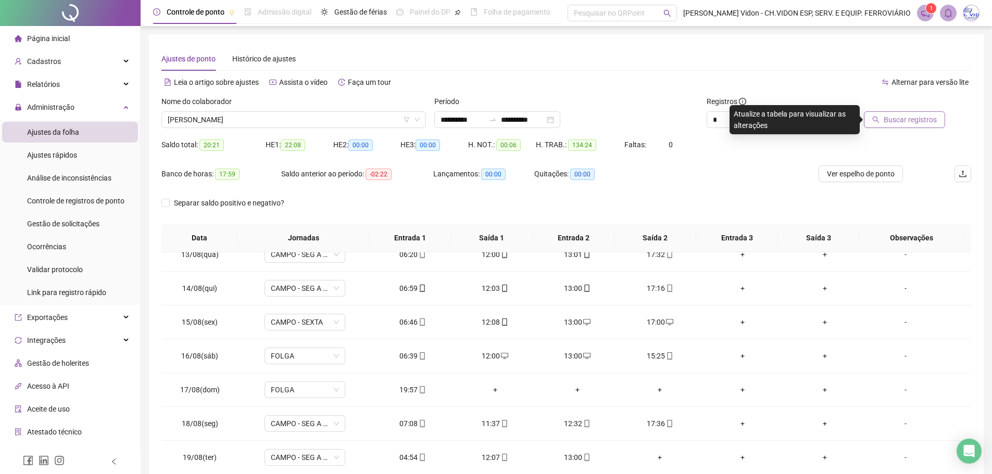
click at [902, 122] on span "Buscar registros" at bounding box center [909, 119] width 53 height 11
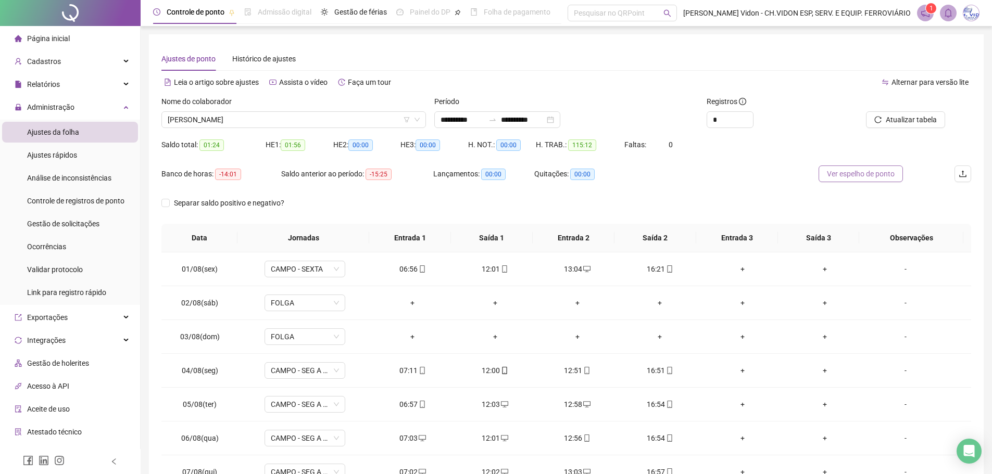
click at [852, 177] on span "Ver espelho de ponto" at bounding box center [861, 173] width 68 height 11
